Goal: Task Accomplishment & Management: Manage account settings

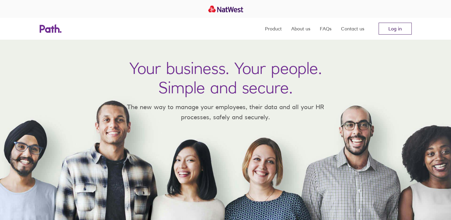
click at [155, 28] on link "Log in" at bounding box center [394, 29] width 33 height 12
click at [394, 29] on link "Log in" at bounding box center [394, 29] width 33 height 12
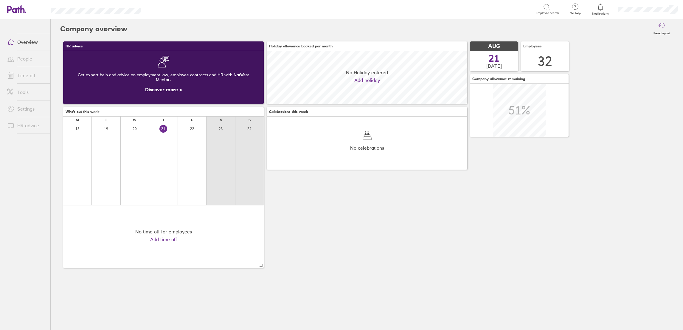
scroll to position [53, 200]
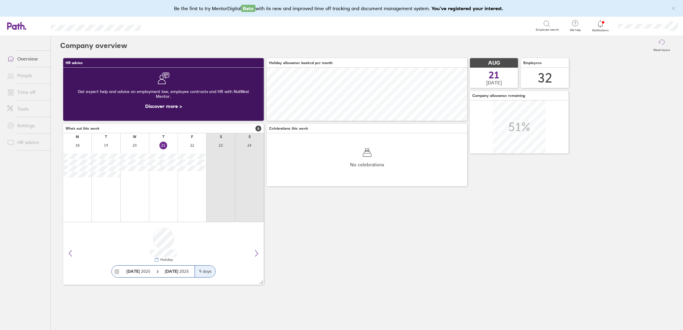
click at [31, 86] on link "Time off" at bounding box center [26, 92] width 48 height 12
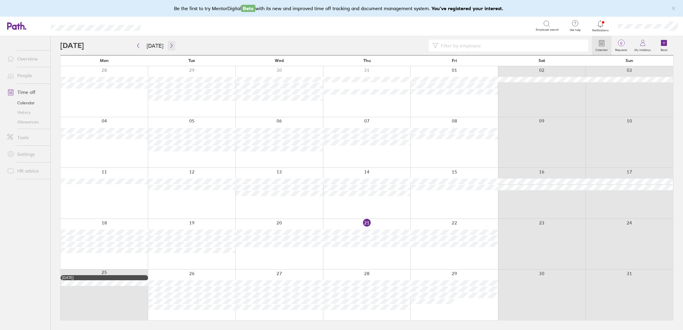
click at [169, 43] on icon "button" at bounding box center [171, 45] width 4 height 5
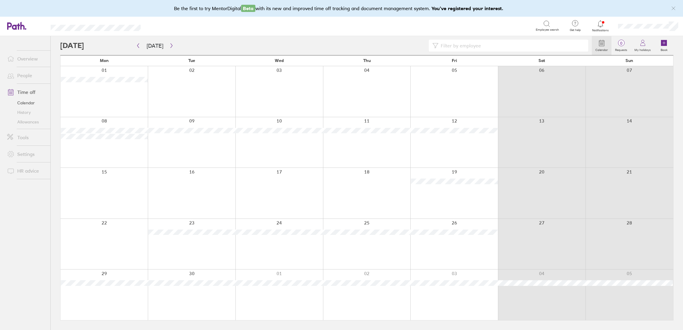
click at [186, 94] on div at bounding box center [192, 91] width 88 height 51
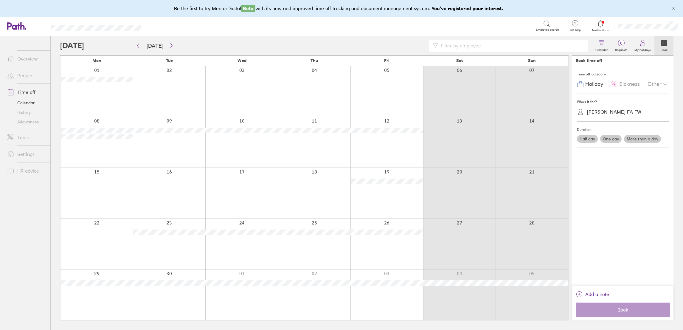
click at [608, 113] on div "[PERSON_NAME] FA FW" at bounding box center [614, 112] width 54 height 6
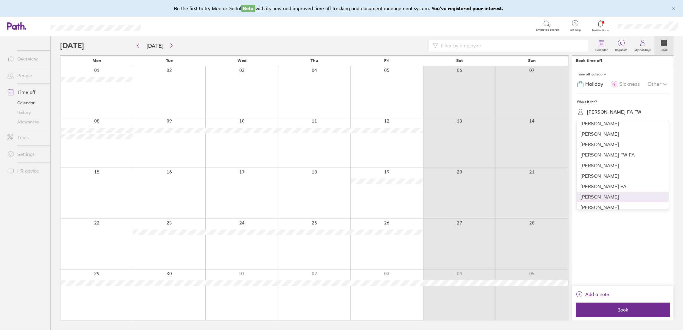
scroll to position [248, 0]
click at [616, 153] on div "[PERSON_NAME]" at bounding box center [623, 151] width 92 height 10
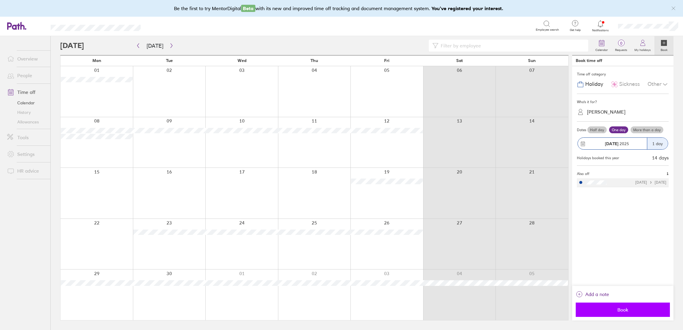
click at [627, 311] on span "Book" at bounding box center [623, 309] width 86 height 5
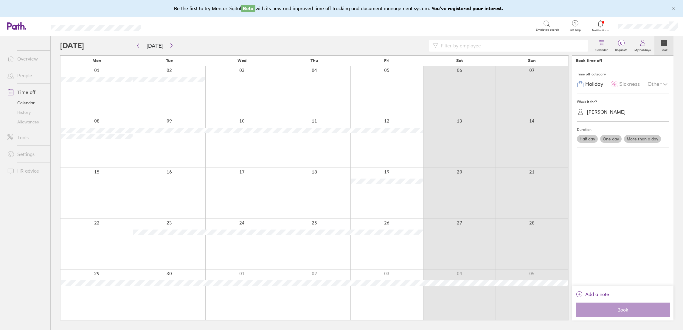
click at [610, 141] on label "One day" at bounding box center [610, 139] width 21 height 8
click at [0, 0] on input "One day" at bounding box center [0, 0] width 0 height 0
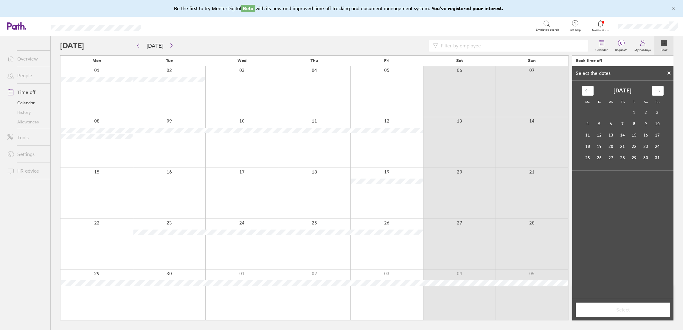
click at [665, 91] on div "[DATE] 1 2 3 4 5 6 7 8 9 10 11 12 13 14 15 16 17 18 19 20 21 22 23 24 25 26 27 …" at bounding box center [622, 124] width 89 height 77
click at [659, 91] on icon "Move forward to switch to the next month." at bounding box center [658, 91] width 6 height 6
click at [597, 125] on td "9" at bounding box center [599, 123] width 12 height 11
click at [616, 311] on span "Select" at bounding box center [623, 309] width 86 height 5
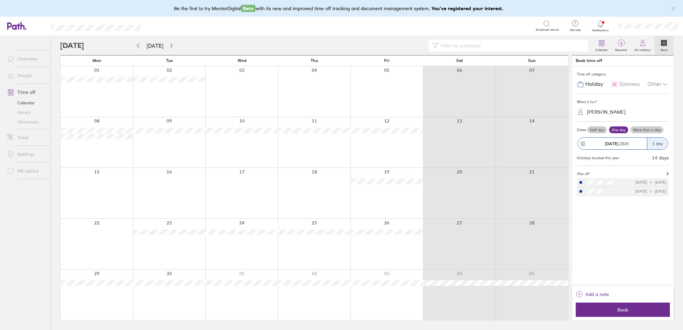
click at [619, 129] on label "One day" at bounding box center [618, 129] width 19 height 7
click at [0, 0] on input "One day" at bounding box center [0, 0] width 0 height 0
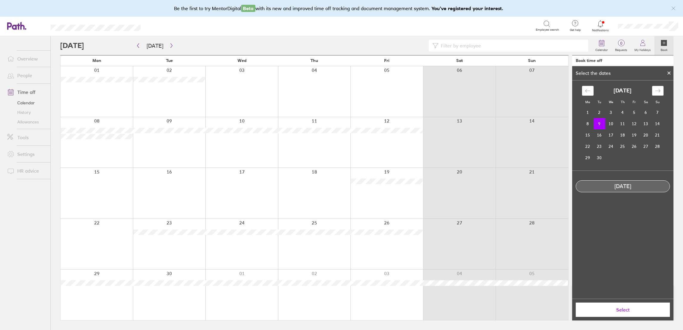
click at [656, 89] on icon "Move forward to switch to the next month." at bounding box center [658, 91] width 6 height 6
click at [658, 89] on icon "Move forward to switch to the next month." at bounding box center [658, 91] width 6 height 6
click at [586, 88] on icon "Move backward to switch to the previous month." at bounding box center [588, 91] width 6 height 6
click at [597, 158] on td "28" at bounding box center [599, 157] width 12 height 11
click at [611, 314] on button "Select" at bounding box center [623, 309] width 94 height 14
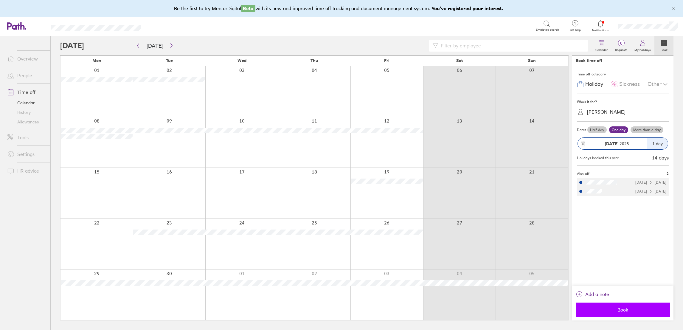
click at [612, 310] on span "Book" at bounding box center [623, 309] width 86 height 5
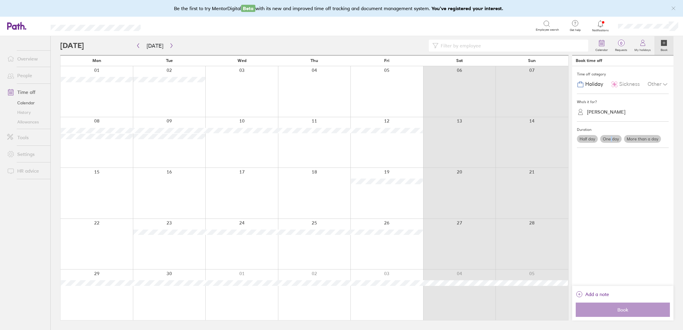
click at [610, 139] on label "One day" at bounding box center [610, 139] width 21 height 8
click at [612, 136] on label "One day" at bounding box center [610, 139] width 21 height 8
click at [0, 0] on input "One day" at bounding box center [0, 0] width 0 height 0
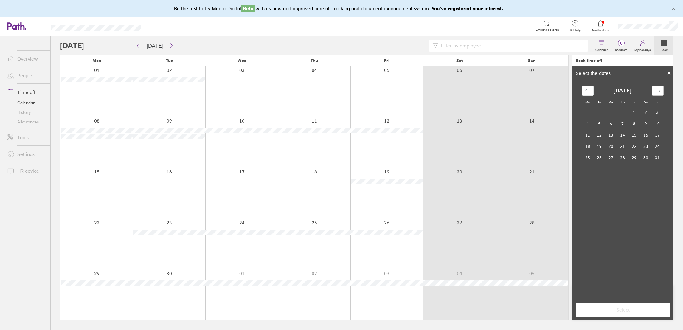
click at [657, 90] on icon "Move forward to switch to the next month." at bounding box center [658, 91] width 6 height 6
click at [596, 151] on td "23" at bounding box center [599, 146] width 12 height 11
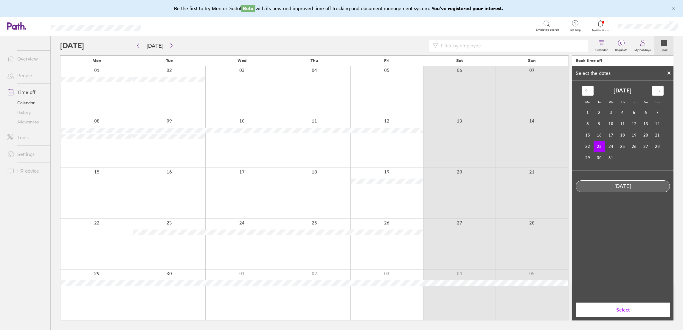
click at [605, 312] on span "Select" at bounding box center [623, 309] width 86 height 5
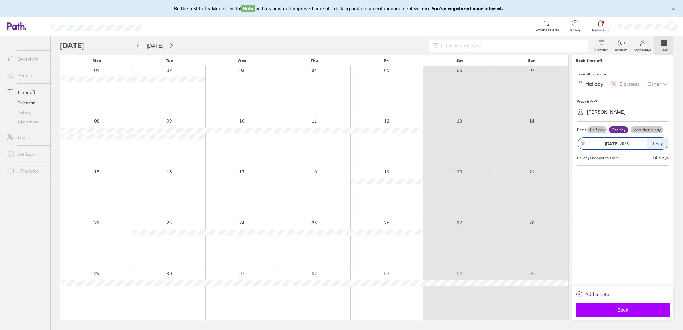
click at [612, 311] on span "Book" at bounding box center [623, 309] width 86 height 5
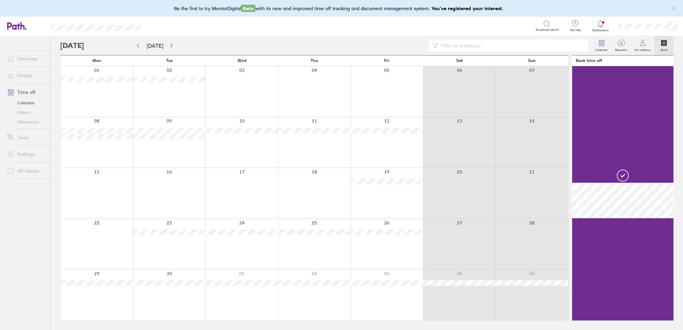
click at [26, 78] on link "People" at bounding box center [26, 75] width 48 height 12
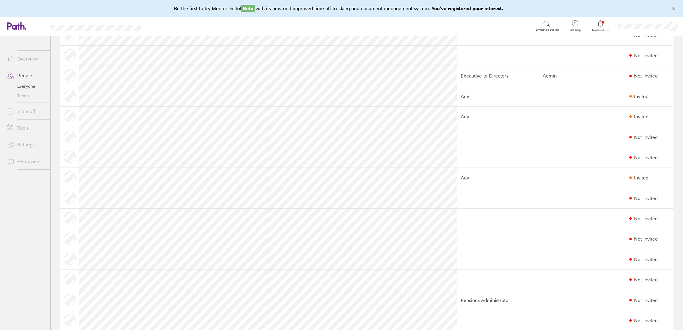
scroll to position [402, 0]
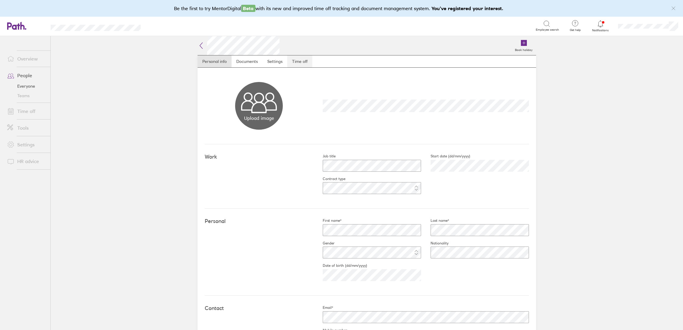
click at [301, 61] on link "Time off" at bounding box center [299, 61] width 25 height 12
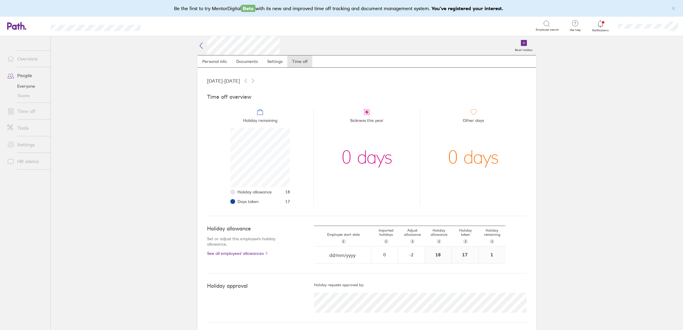
scroll to position [59, 59]
click at [26, 112] on link "Time off" at bounding box center [26, 111] width 48 height 12
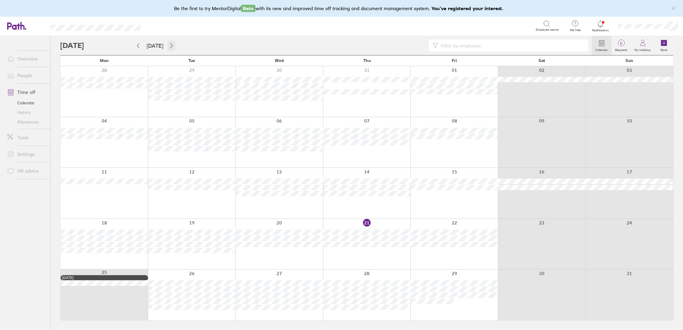
click at [169, 46] on icon "button" at bounding box center [171, 45] width 4 height 5
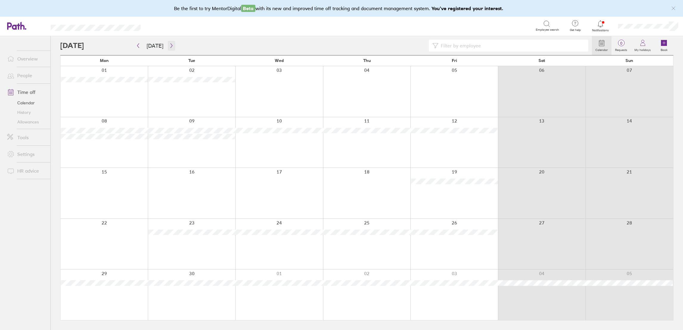
click at [169, 45] on icon "button" at bounding box center [171, 45] width 4 height 5
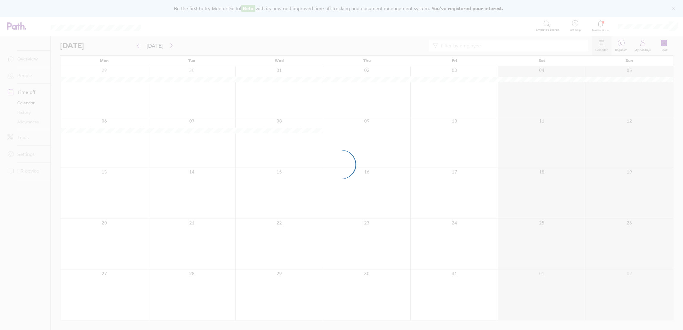
click at [168, 45] on div at bounding box center [341, 165] width 683 height 330
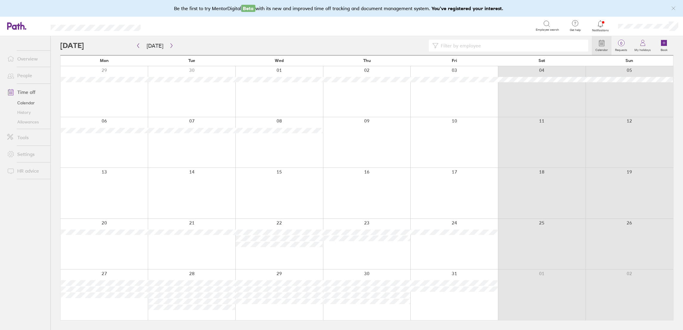
click at [173, 47] on div at bounding box center [325, 46] width 531 height 12
click at [164, 41] on button "[DATE]" at bounding box center [155, 46] width 26 height 10
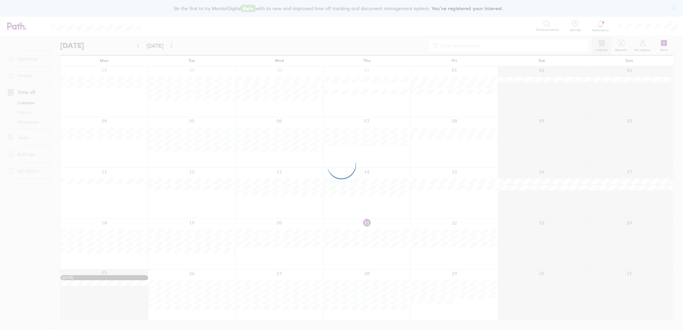
click at [169, 45] on div at bounding box center [341, 165] width 683 height 330
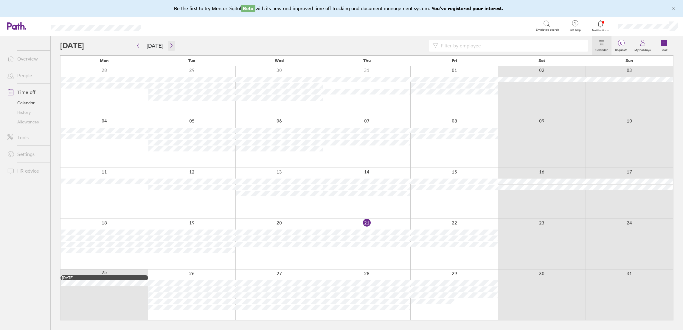
click at [169, 45] on icon "button" at bounding box center [171, 45] width 4 height 5
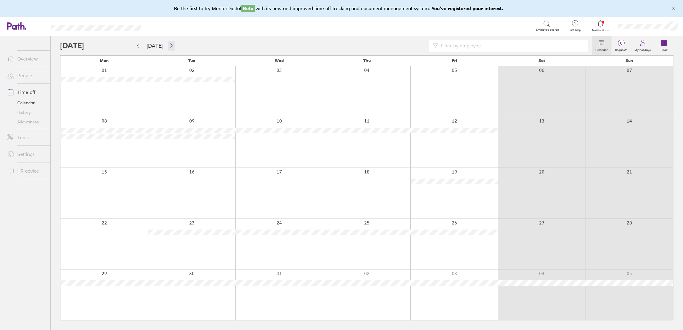
click at [169, 45] on icon "button" at bounding box center [171, 45] width 4 height 5
click at [172, 48] on button "button" at bounding box center [171, 46] width 7 height 10
click at [169, 47] on icon "button" at bounding box center [171, 45] width 4 height 5
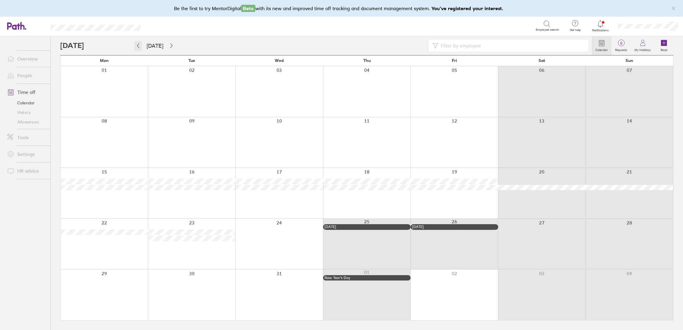
click at [136, 43] on icon "button" at bounding box center [138, 45] width 4 height 5
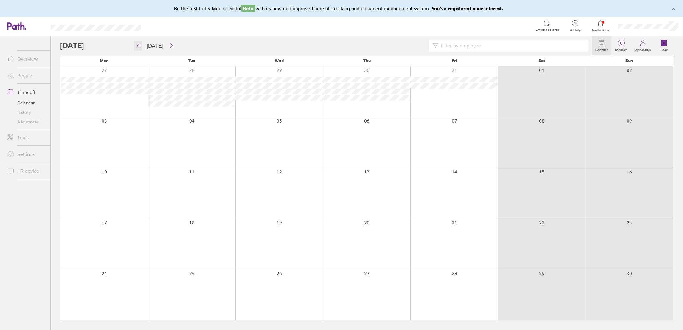
click at [136, 45] on icon "button" at bounding box center [138, 45] width 4 height 5
click at [138, 46] on icon "button" at bounding box center [138, 45] width 4 height 5
click at [137, 48] on icon "button" at bounding box center [138, 45] width 4 height 5
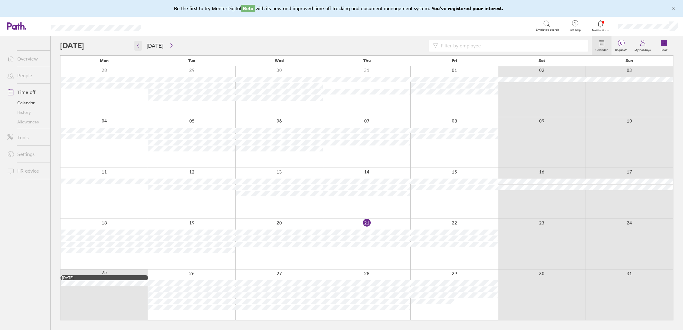
click at [136, 44] on icon "button" at bounding box center [138, 45] width 4 height 5
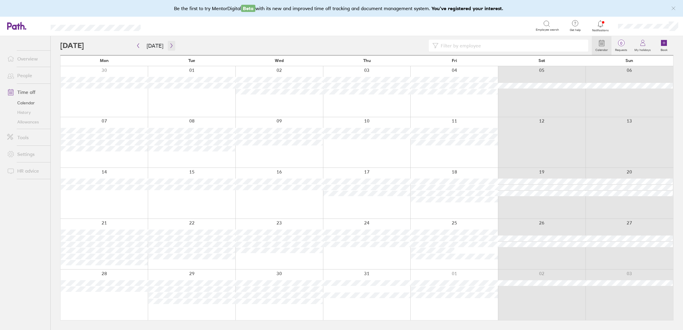
click at [169, 44] on icon "button" at bounding box center [171, 45] width 4 height 5
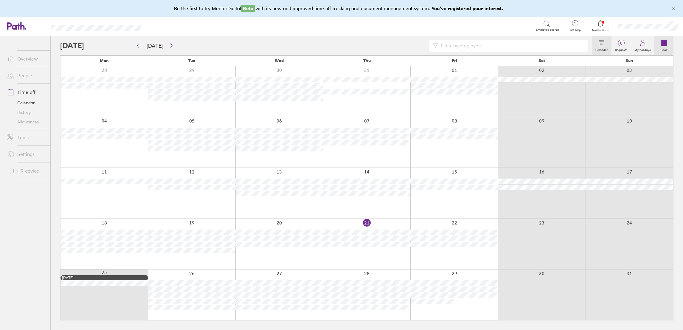
click at [664, 43] on icon at bounding box center [664, 43] width 0 height 3
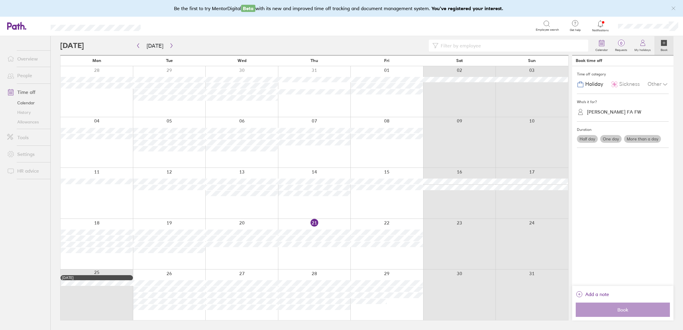
click at [612, 109] on div "[PERSON_NAME] FA FW" at bounding box center [614, 112] width 54 height 6
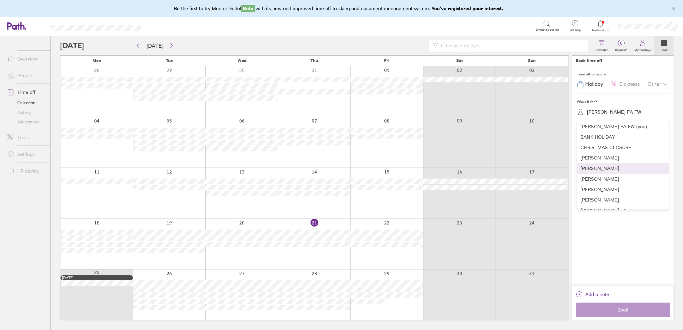
click at [598, 165] on div "[PERSON_NAME]" at bounding box center [623, 168] width 92 height 10
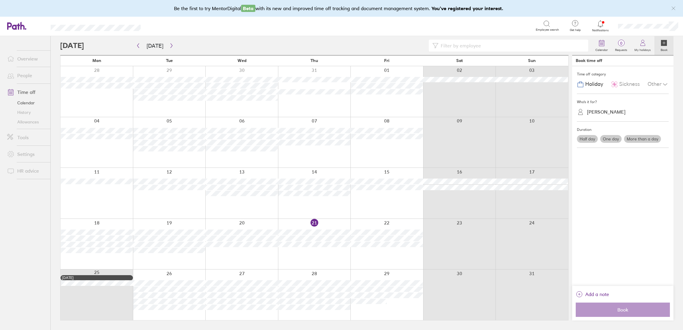
click at [642, 139] on label "More than a day" at bounding box center [642, 139] width 37 height 8
click at [0, 0] on input "More than a day" at bounding box center [0, 0] width 0 height 0
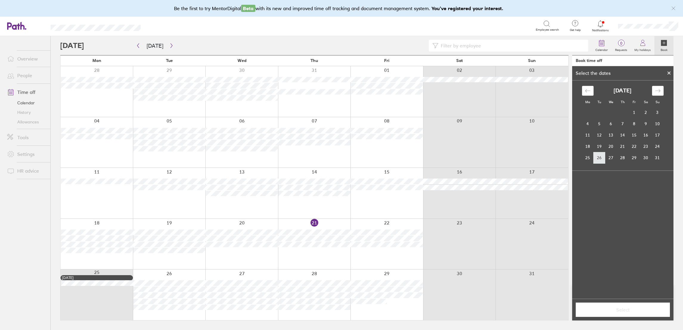
click at [603, 155] on td "26" at bounding box center [599, 157] width 12 height 11
click at [637, 155] on td "29" at bounding box center [634, 157] width 12 height 11
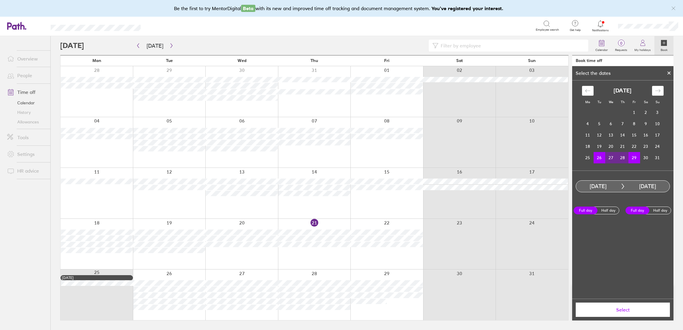
click at [619, 312] on span "Select" at bounding box center [623, 309] width 86 height 5
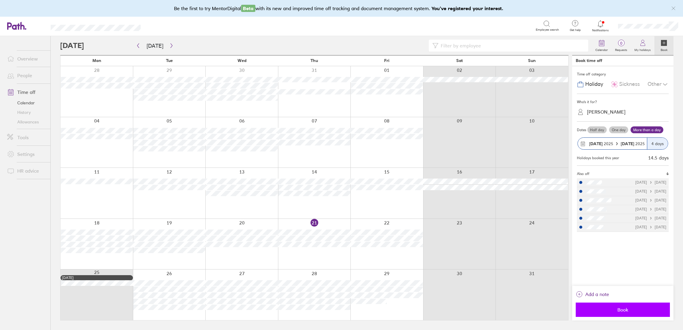
click at [630, 306] on button "Book" at bounding box center [623, 309] width 94 height 14
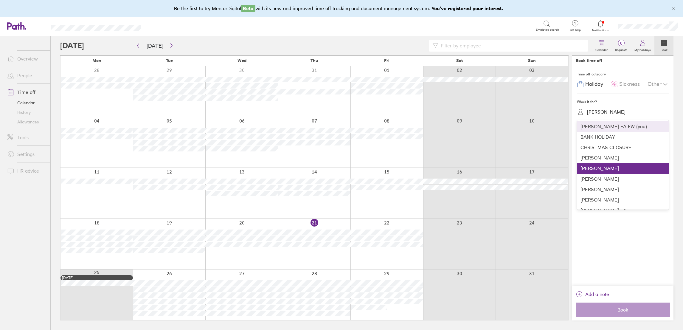
click at [601, 111] on div "[PERSON_NAME]" at bounding box center [606, 112] width 38 height 6
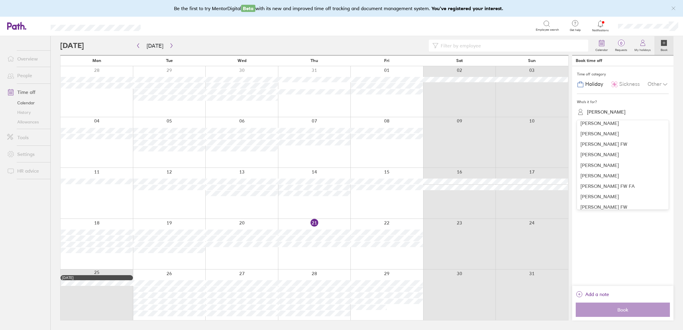
scroll to position [134, 0]
click at [627, 128] on div "[PERSON_NAME] FW" at bounding box center [623, 129] width 92 height 10
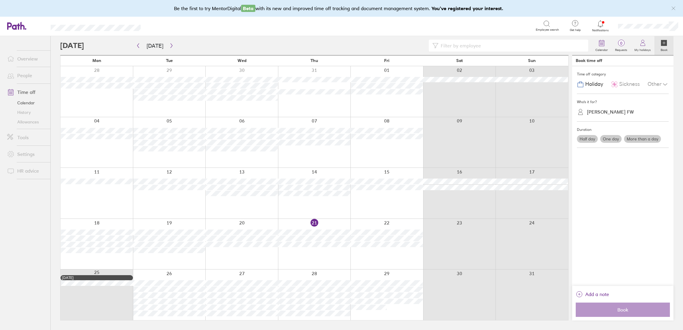
click at [611, 140] on label "One day" at bounding box center [610, 139] width 21 height 8
click at [0, 0] on input "One day" at bounding box center [0, 0] width 0 height 0
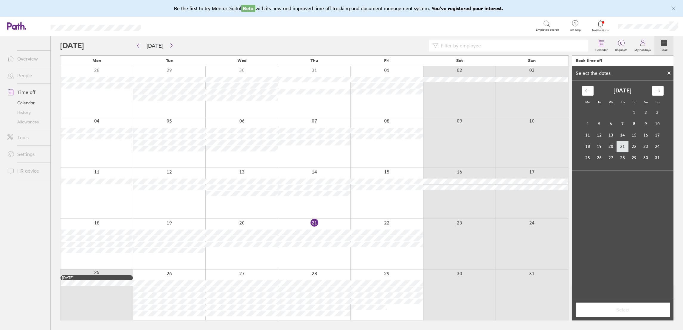
click at [618, 147] on td "21" at bounding box center [623, 146] width 12 height 11
click at [621, 307] on span "Select" at bounding box center [623, 309] width 86 height 5
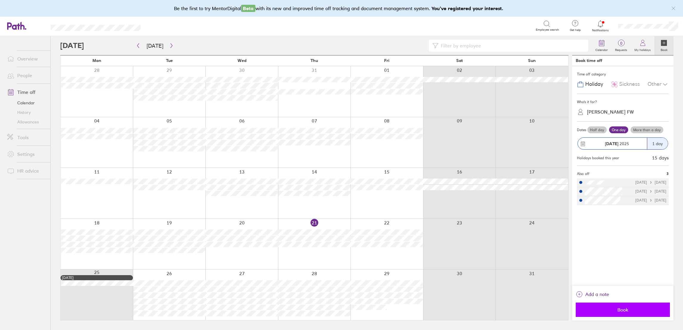
click at [621, 307] on span "Book" at bounding box center [623, 309] width 86 height 5
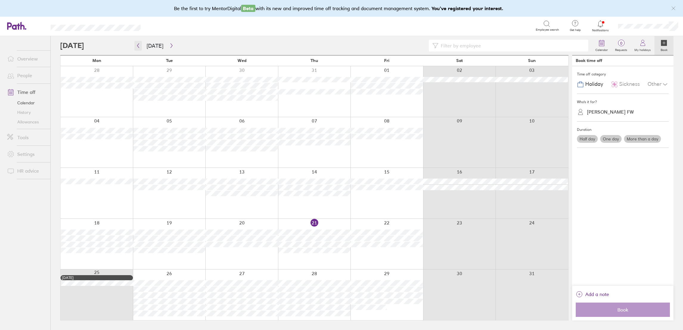
click at [134, 45] on button "button" at bounding box center [137, 46] width 7 height 10
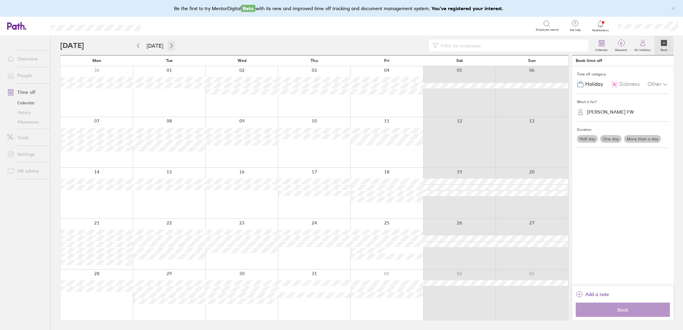
click at [171, 46] on icon "button" at bounding box center [171, 45] width 4 height 5
